Goal: Task Accomplishment & Management: Use online tool/utility

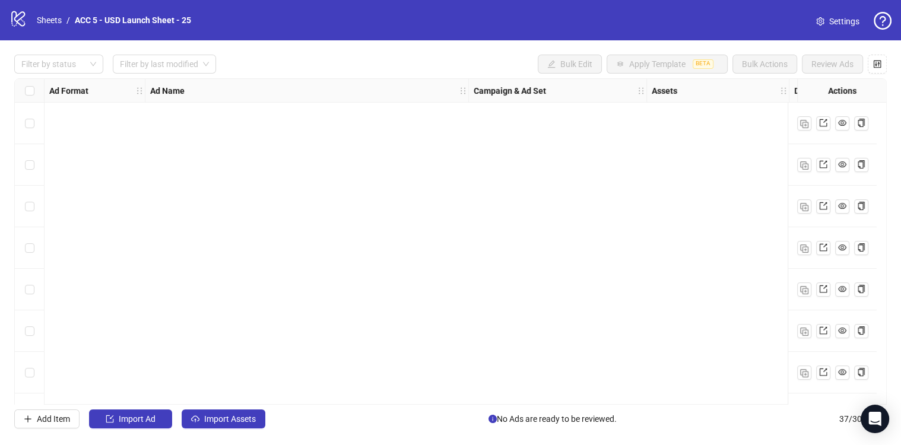
scroll to position [1239, 0]
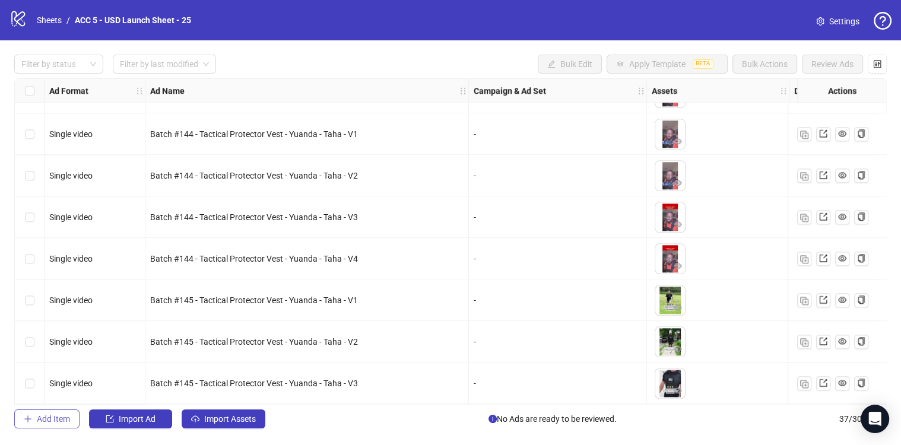
click at [59, 421] on span "Add Item" at bounding box center [53, 418] width 33 height 9
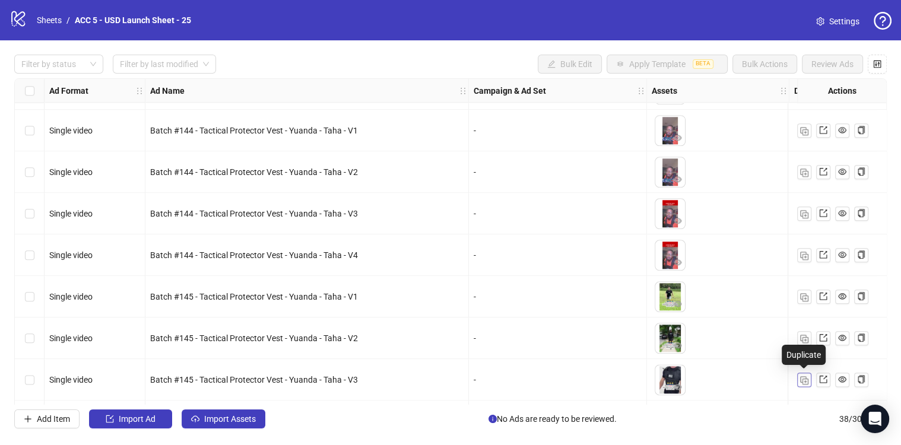
click at [803, 381] on img "button" at bounding box center [804, 380] width 8 height 8
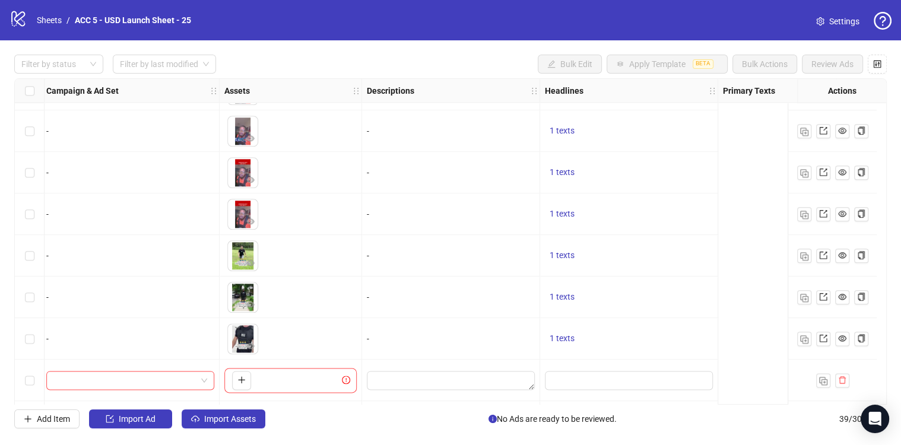
scroll to position [1280, 0]
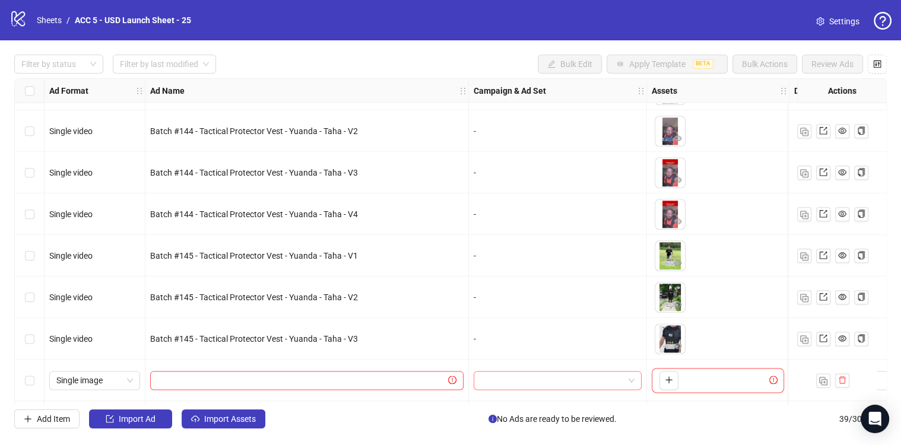
click at [560, 380] on input "search" at bounding box center [552, 380] width 143 height 18
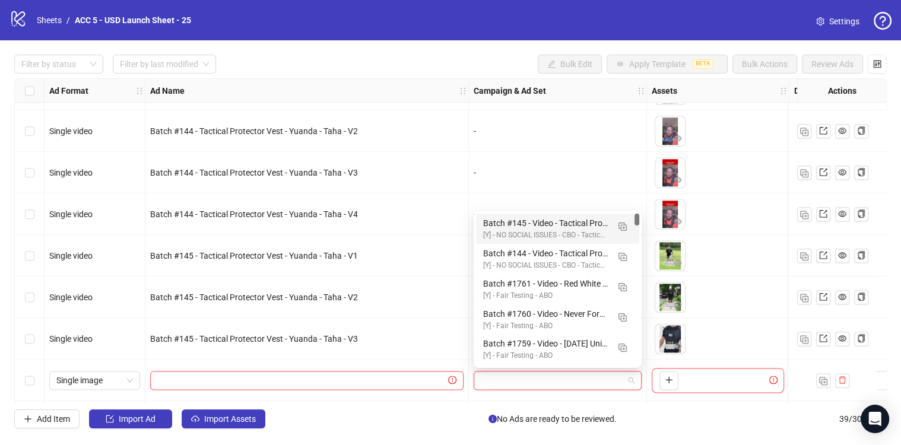
drag, startPoint x: 477, startPoint y: 63, endPoint x: 459, endPoint y: 5, distance: 61.4
click at [477, 63] on div "Filter by status Filter by last modified Bulk Edit Apply Template BETA Bulk Act…" at bounding box center [450, 64] width 872 height 19
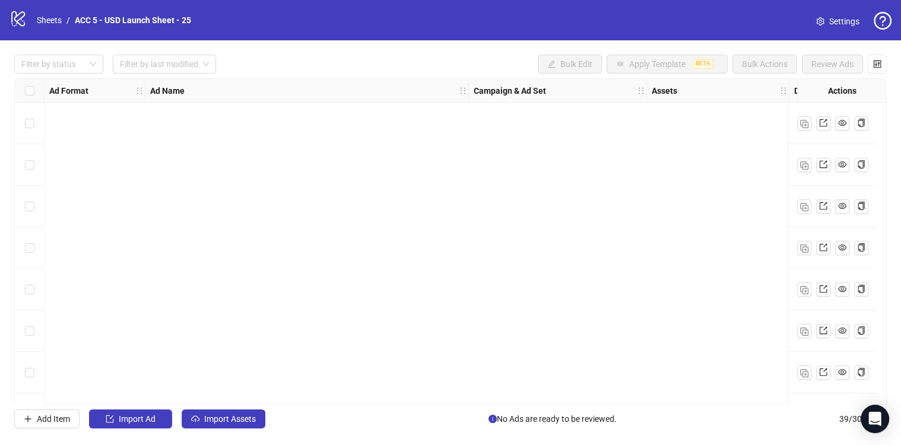
scroll to position [1322, 0]
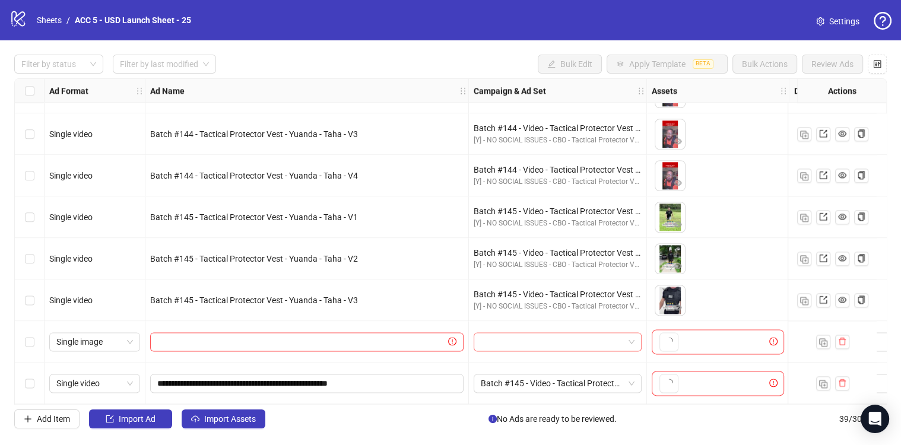
click at [519, 336] on input "search" at bounding box center [552, 342] width 143 height 18
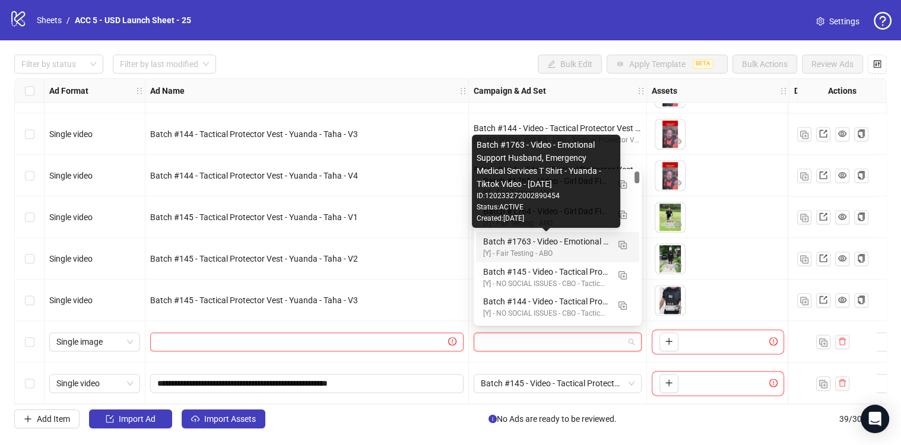
scroll to position [7, 0]
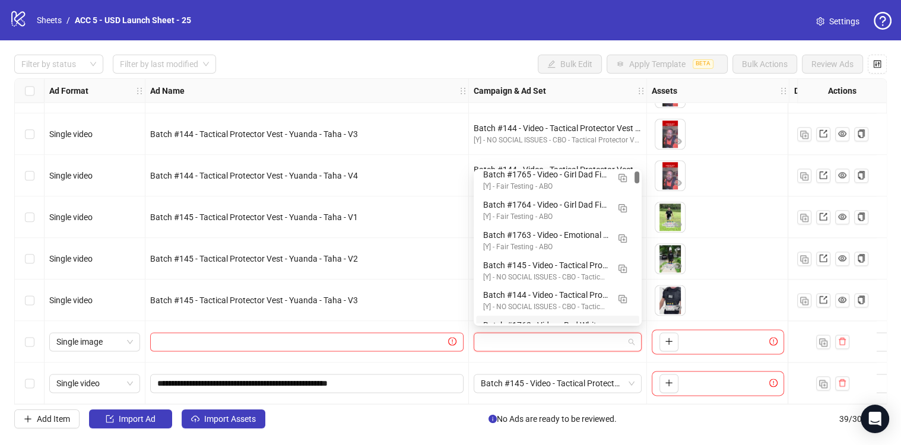
click at [581, 363] on div "Batch #145 - Video - Tactical Protector Vest - Yuanda - Taha - [DATE]" at bounding box center [558, 384] width 178 height 42
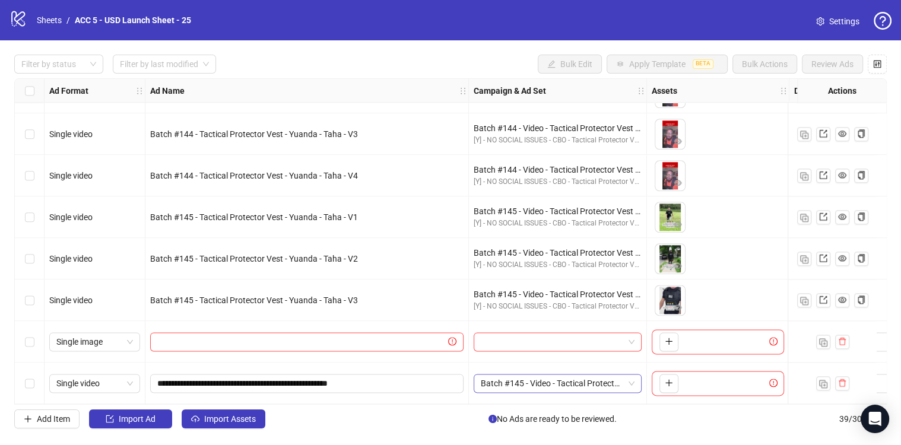
click at [605, 379] on span "Batch #145 - Video - Tactical Protector Vest - Yuanda - Taha - [DATE]" at bounding box center [558, 383] width 154 height 18
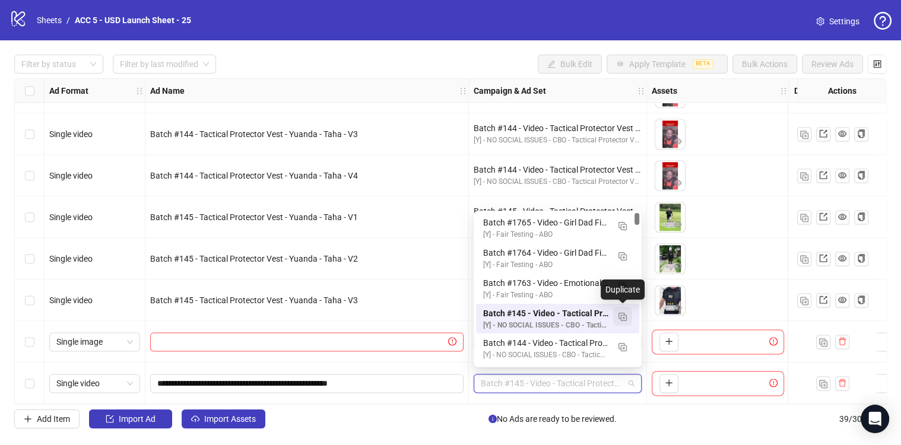
click at [624, 315] on img "button" at bounding box center [622, 317] width 8 height 8
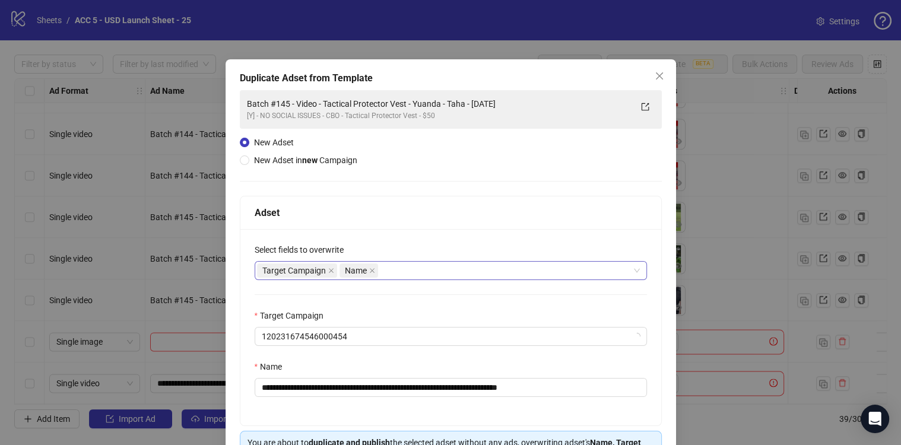
click at [405, 273] on div "Target Campaign Name" at bounding box center [444, 270] width 375 height 17
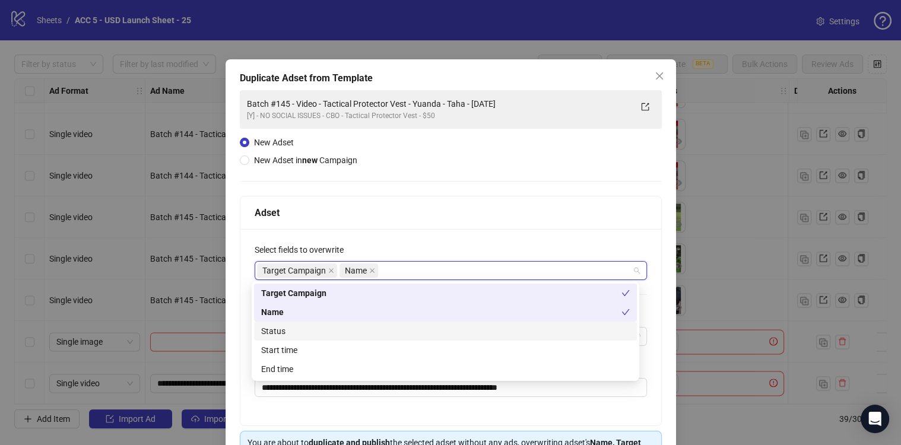
click at [330, 323] on div "Status" at bounding box center [445, 331] width 383 height 19
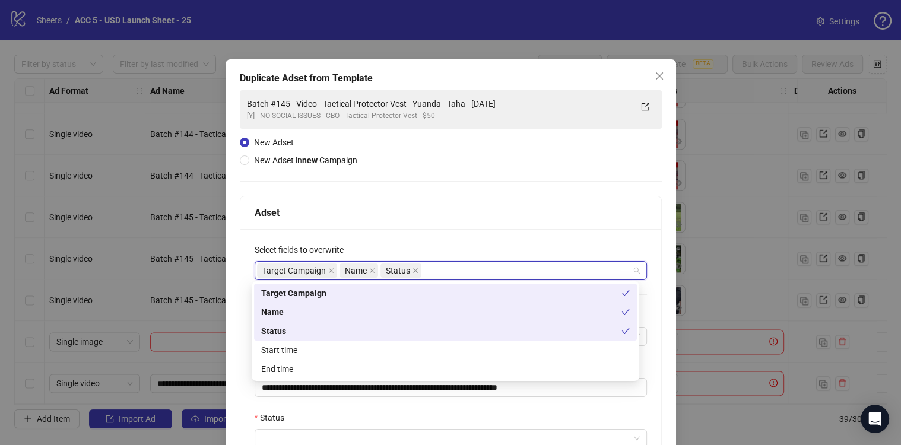
click at [319, 350] on div "Start time" at bounding box center [445, 350] width 369 height 13
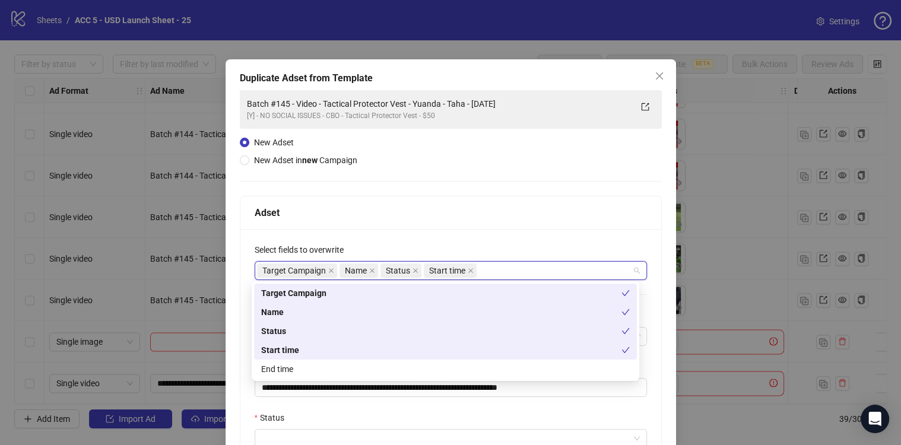
click at [316, 366] on div "End time" at bounding box center [445, 369] width 369 height 13
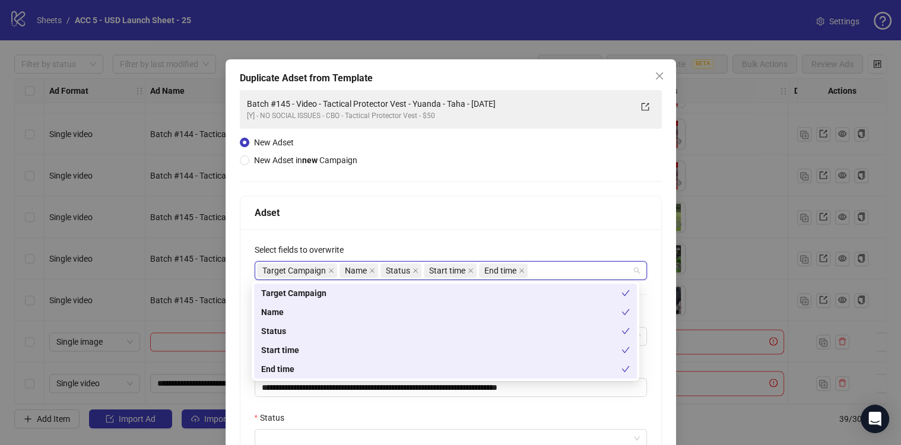
click at [316, 374] on div "End time" at bounding box center [441, 369] width 360 height 13
drag, startPoint x: 320, startPoint y: 376, endPoint x: 322, endPoint y: 398, distance: 22.6
click at [320, 375] on div "End time" at bounding box center [445, 369] width 383 height 19
click at [321, 399] on div "**********" at bounding box center [450, 404] width 421 height 350
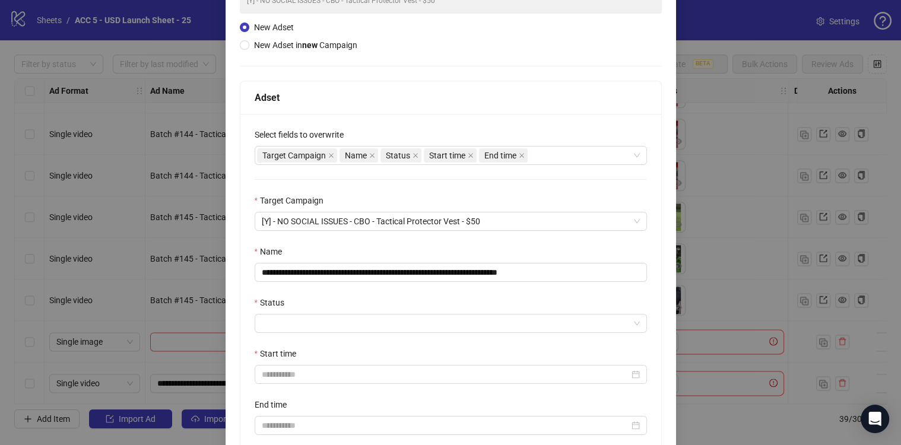
scroll to position [119, 0]
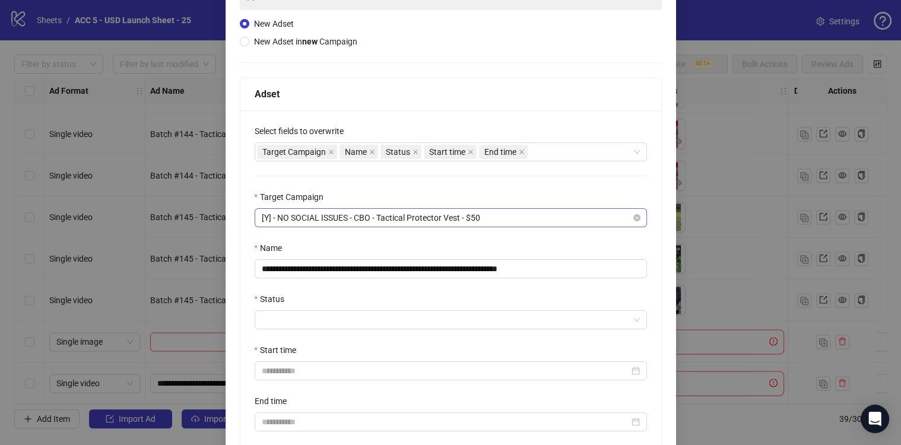
click at [507, 218] on span "[Y] - NO SOCIAL ISSUES - CBO - Tactical Protector Vest - $50" at bounding box center [451, 218] width 378 height 18
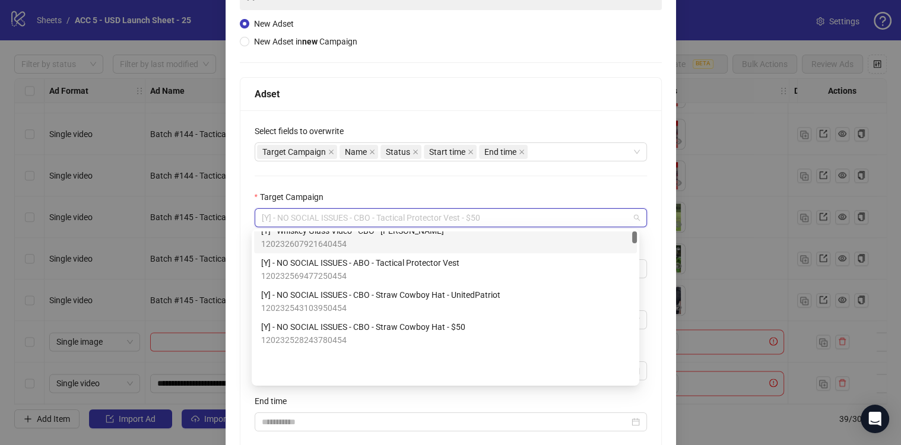
scroll to position [0, 0]
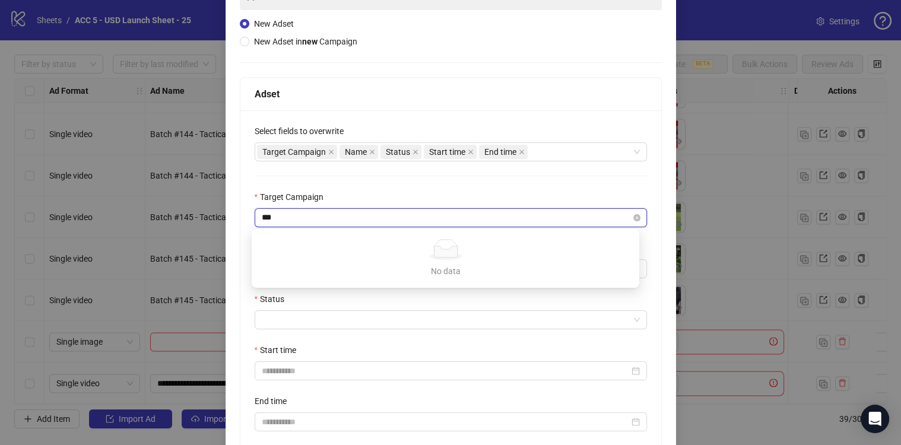
type input "**"
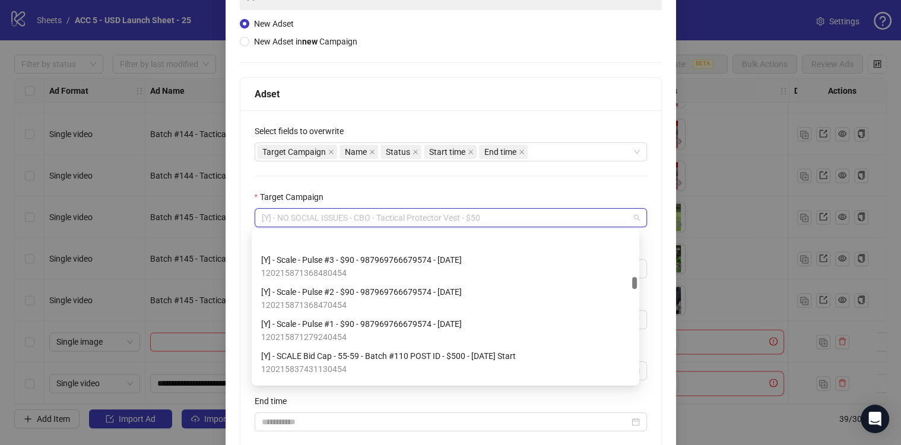
scroll to position [1564, 0]
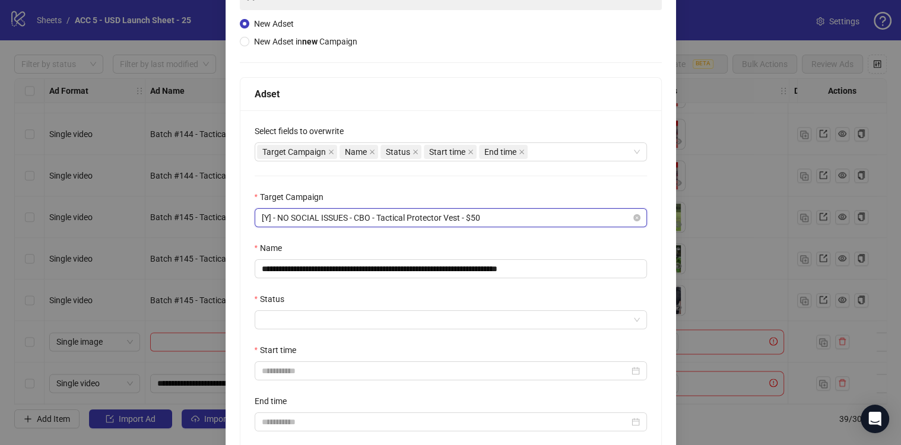
click at [521, 221] on span "[Y] - NO SOCIAL ISSUES - CBO - Tactical Protector Vest - $50" at bounding box center [451, 218] width 378 height 18
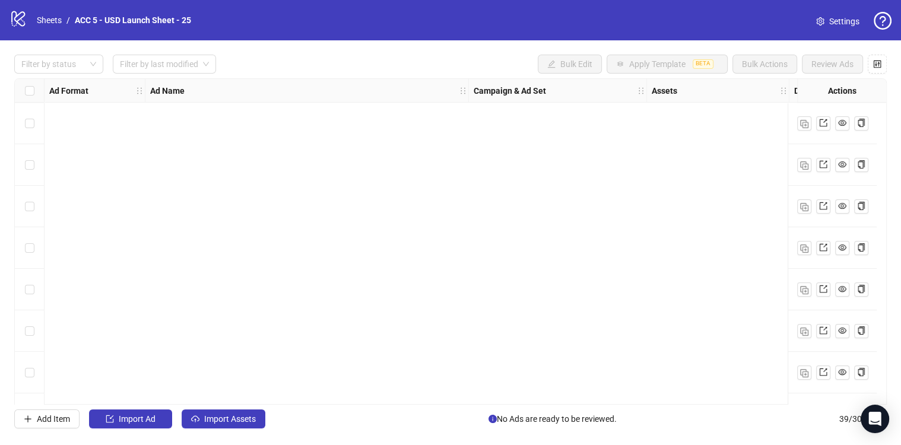
scroll to position [1322, 0]
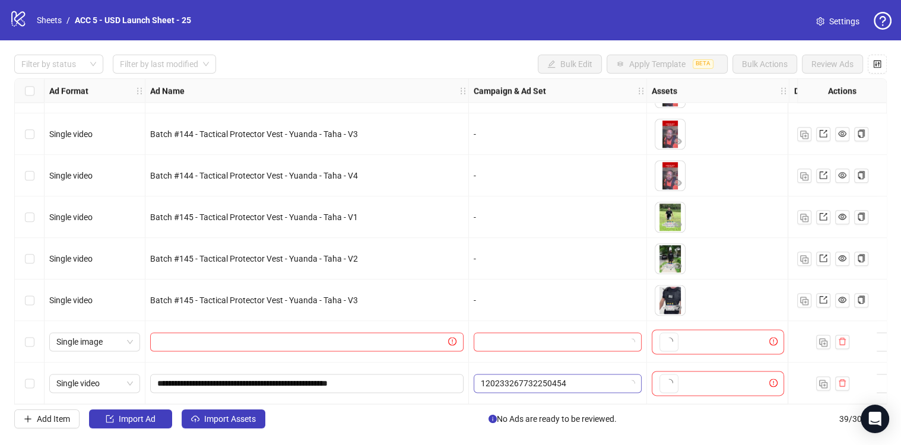
click at [553, 380] on span "120233267732250454" at bounding box center [558, 383] width 154 height 18
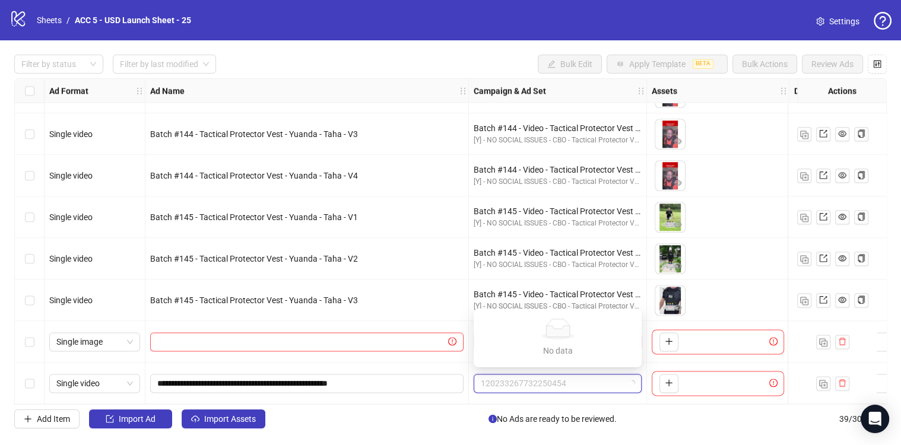
click at [714, 244] on div "To pick up a draggable item, press the space bar. While dragging, use the arrow…" at bounding box center [718, 258] width 132 height 37
click at [583, 339] on input "search" at bounding box center [552, 342] width 143 height 18
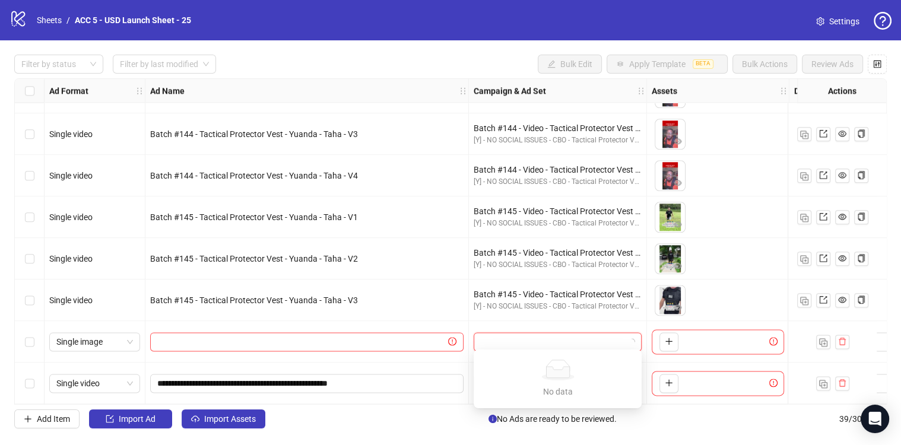
click at [714, 285] on div "To pick up a draggable item, press the space bar. While dragging, use the arrow…" at bounding box center [718, 300] width 132 height 37
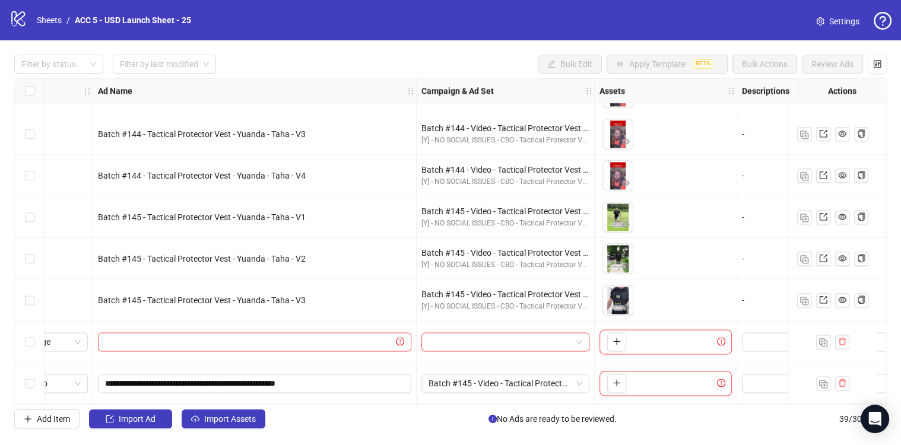
scroll to position [1322, 42]
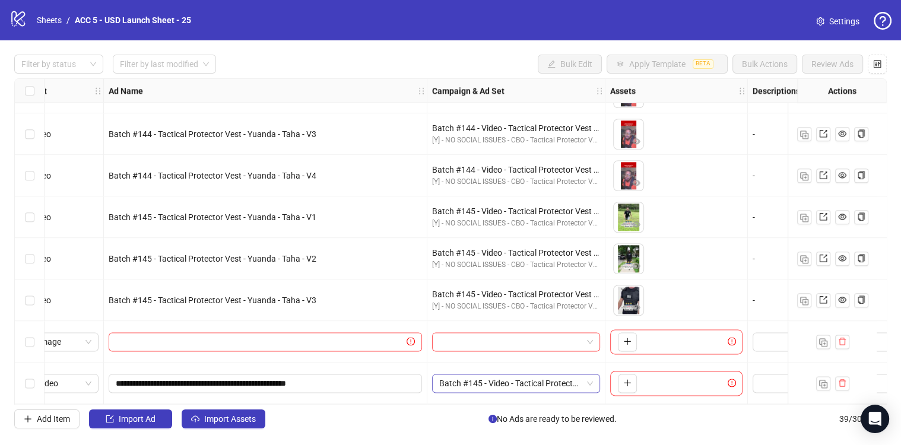
click at [541, 380] on span "Batch #145 - Video - Tactical Protector Vest - Yuanda - Taha - [DATE]" at bounding box center [516, 383] width 154 height 18
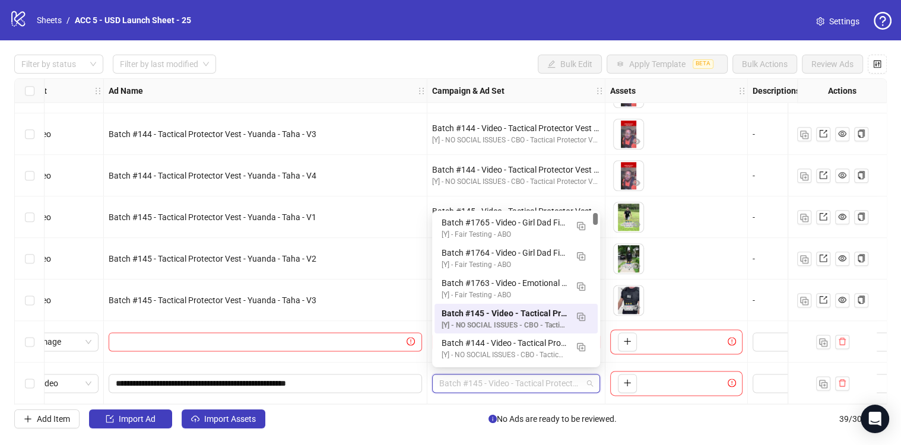
click at [698, 207] on div "To pick up a draggable item, press the space bar. While dragging, use the arrow…" at bounding box center [676, 217] width 132 height 37
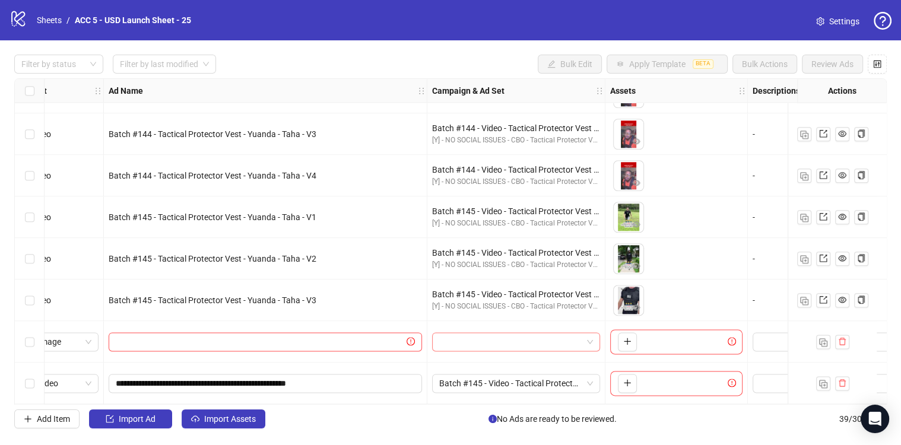
click at [532, 344] on input "search" at bounding box center [510, 342] width 143 height 18
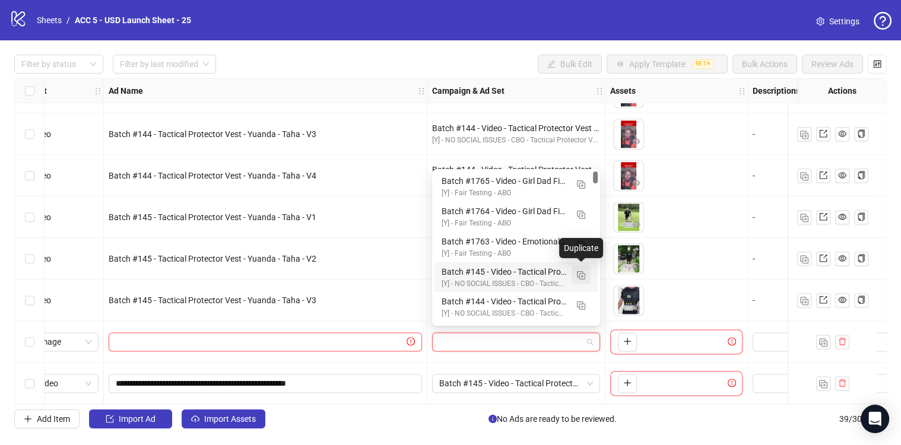
click at [580, 275] on img "button" at bounding box center [581, 275] width 8 height 8
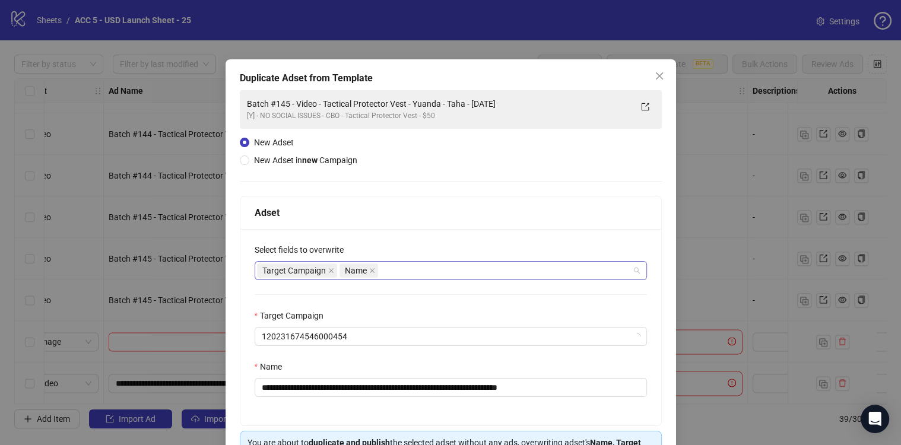
click at [411, 269] on div "Target Campaign Name" at bounding box center [444, 270] width 375 height 17
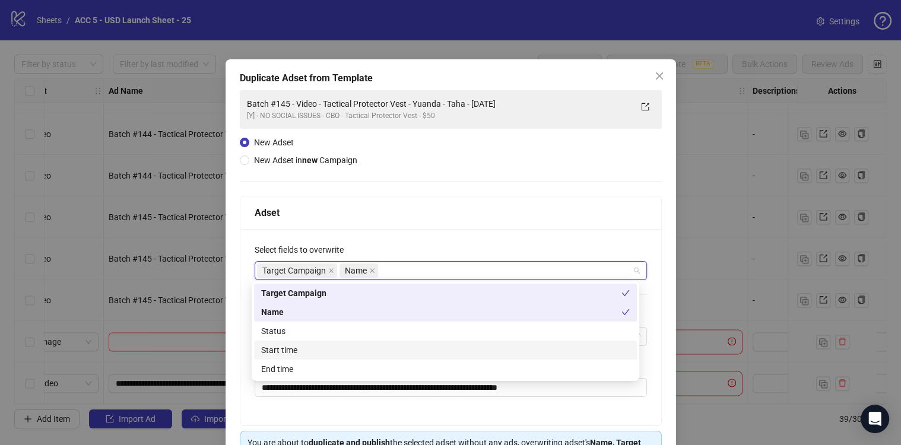
click at [310, 338] on div "Status" at bounding box center [445, 331] width 383 height 19
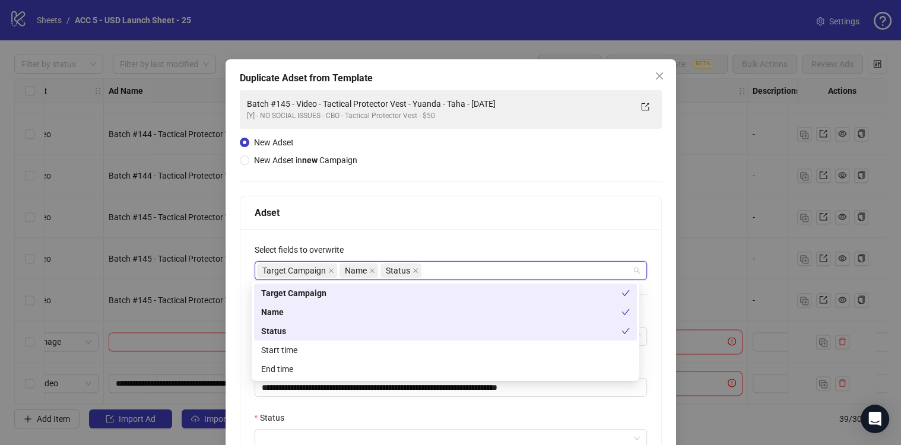
click at [306, 352] on div "Start time" at bounding box center [445, 350] width 369 height 13
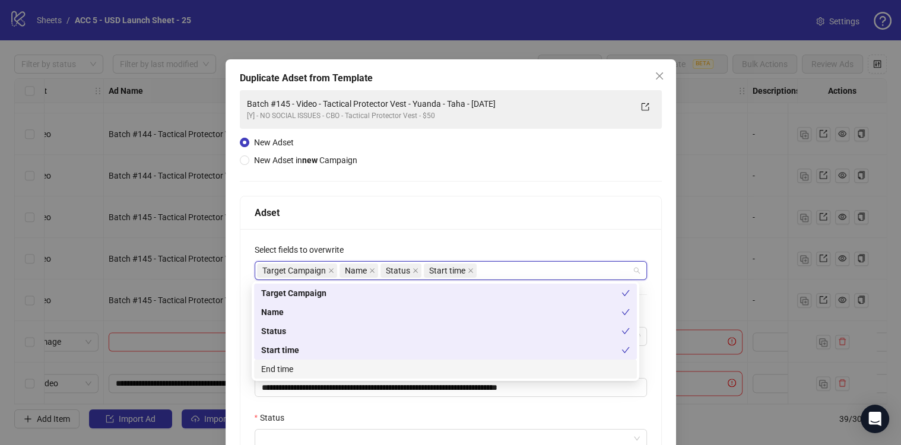
click at [308, 376] on div "End time" at bounding box center [445, 369] width 383 height 19
click at [314, 400] on div "**********" at bounding box center [450, 404] width 421 height 350
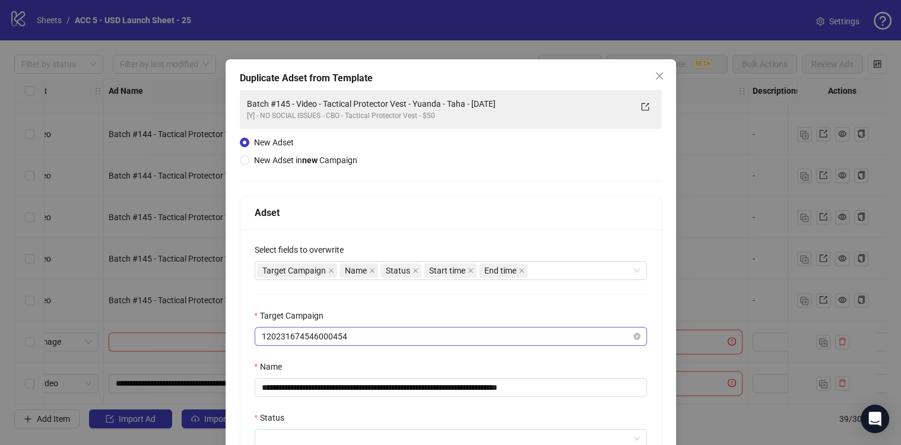
click at [369, 329] on span "120231674546000454" at bounding box center [451, 337] width 378 height 18
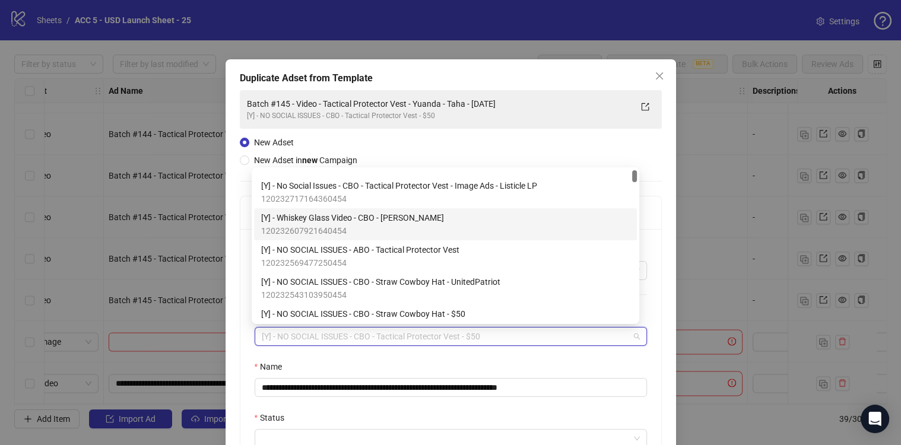
scroll to position [0, 0]
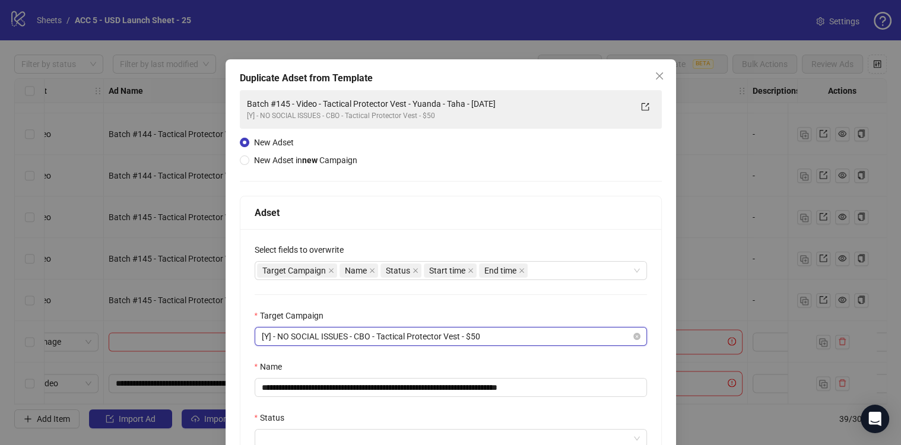
click at [497, 339] on span "[Y] - NO SOCIAL ISSUES - CBO - Tactical Protector Vest - $50" at bounding box center [451, 337] width 378 height 18
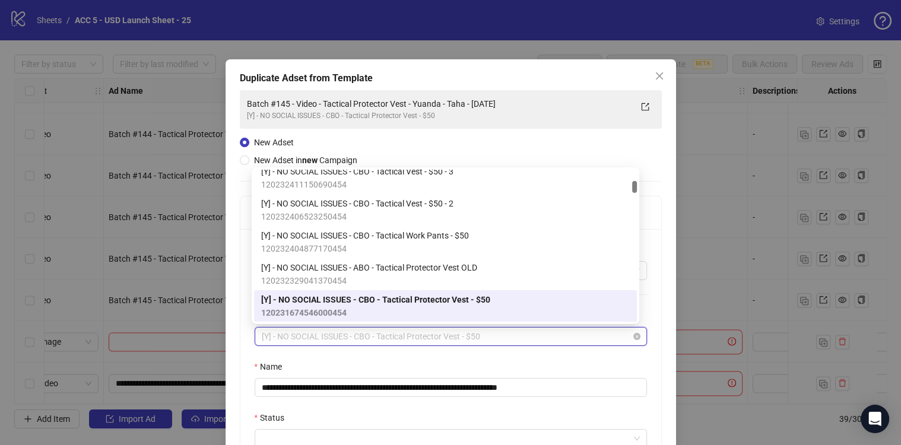
paste input "**********"
type input "**********"
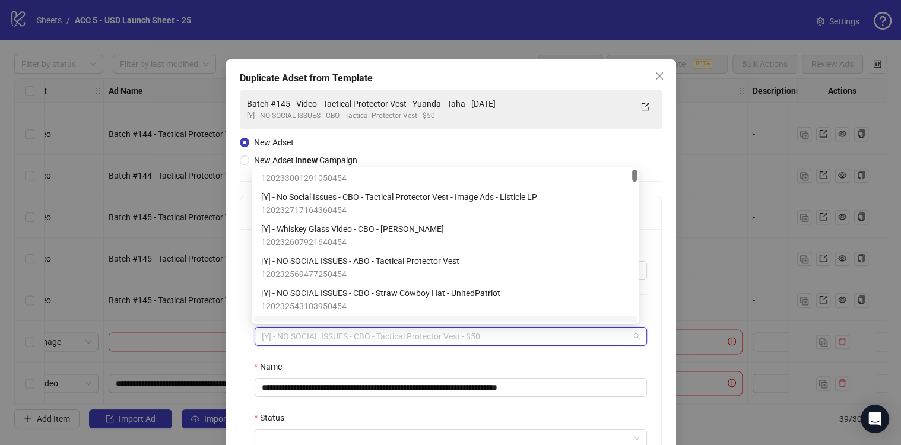
scroll to position [0, 0]
